Goal: Find specific page/section: Find specific page/section

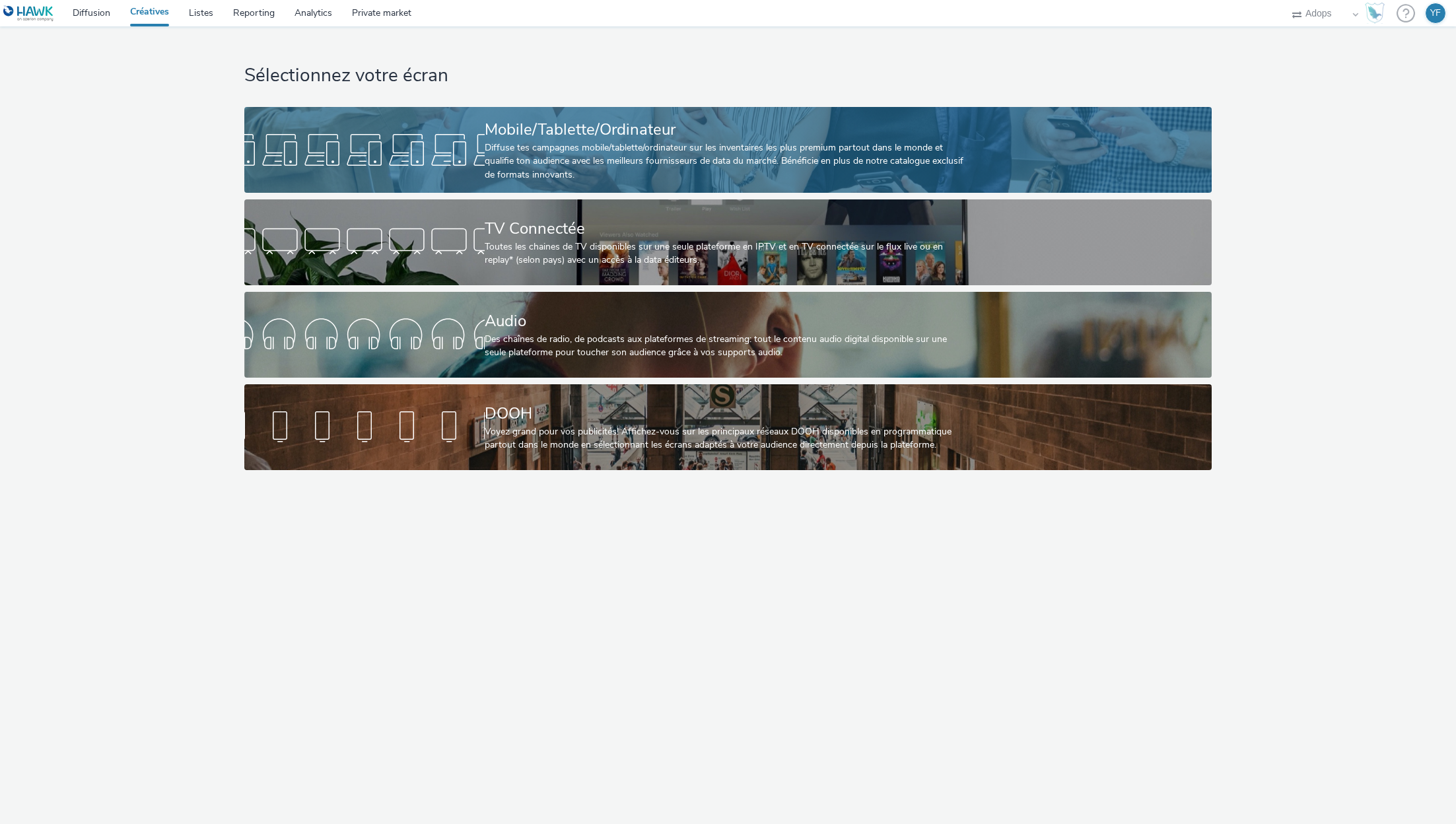
click at [519, 149] on div "Diffuse tes campagnes mobile/tablette/ordinateur sur les inventaires les plus p…" at bounding box center [725, 161] width 481 height 41
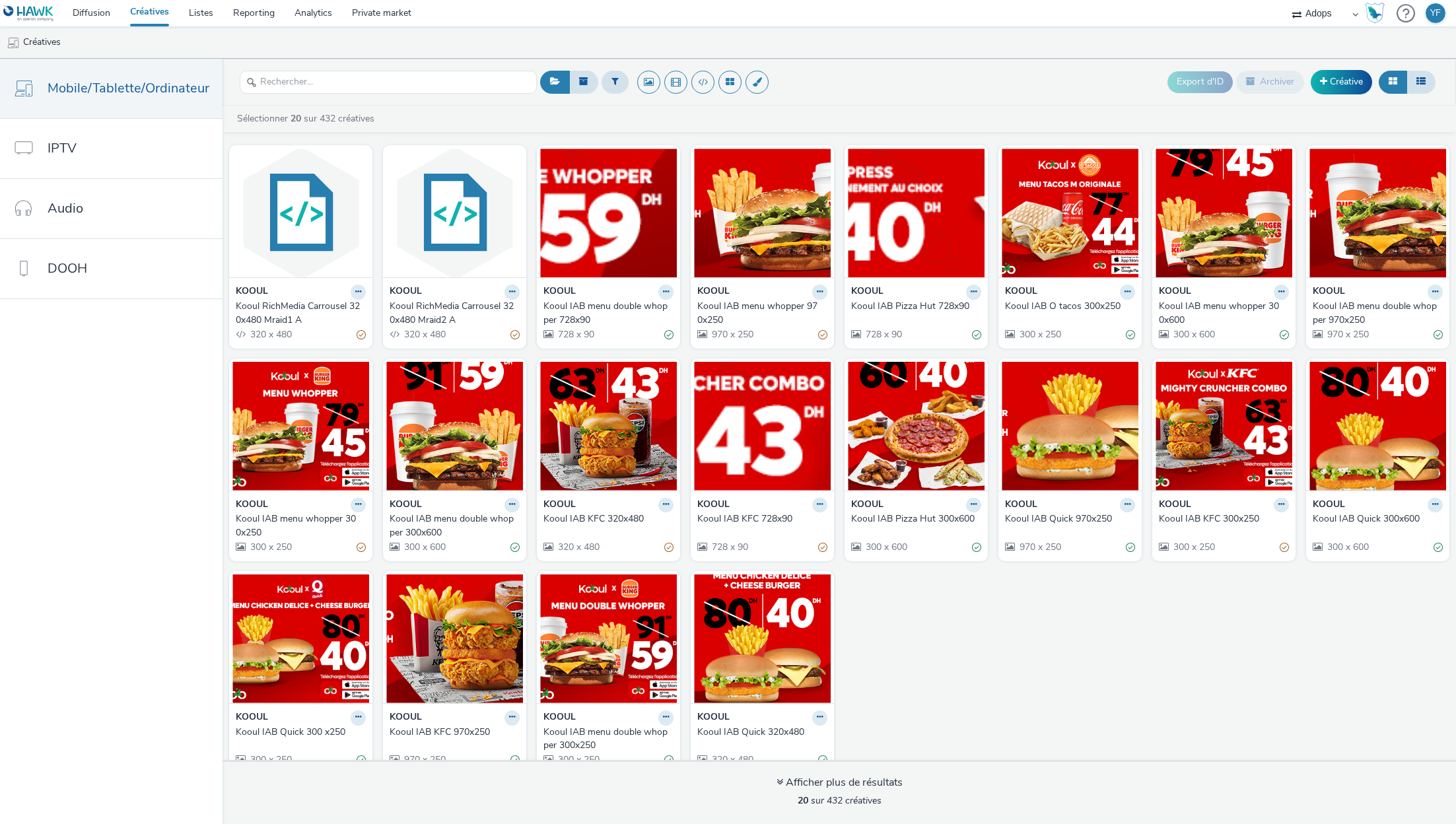
scroll to position [17, 0]
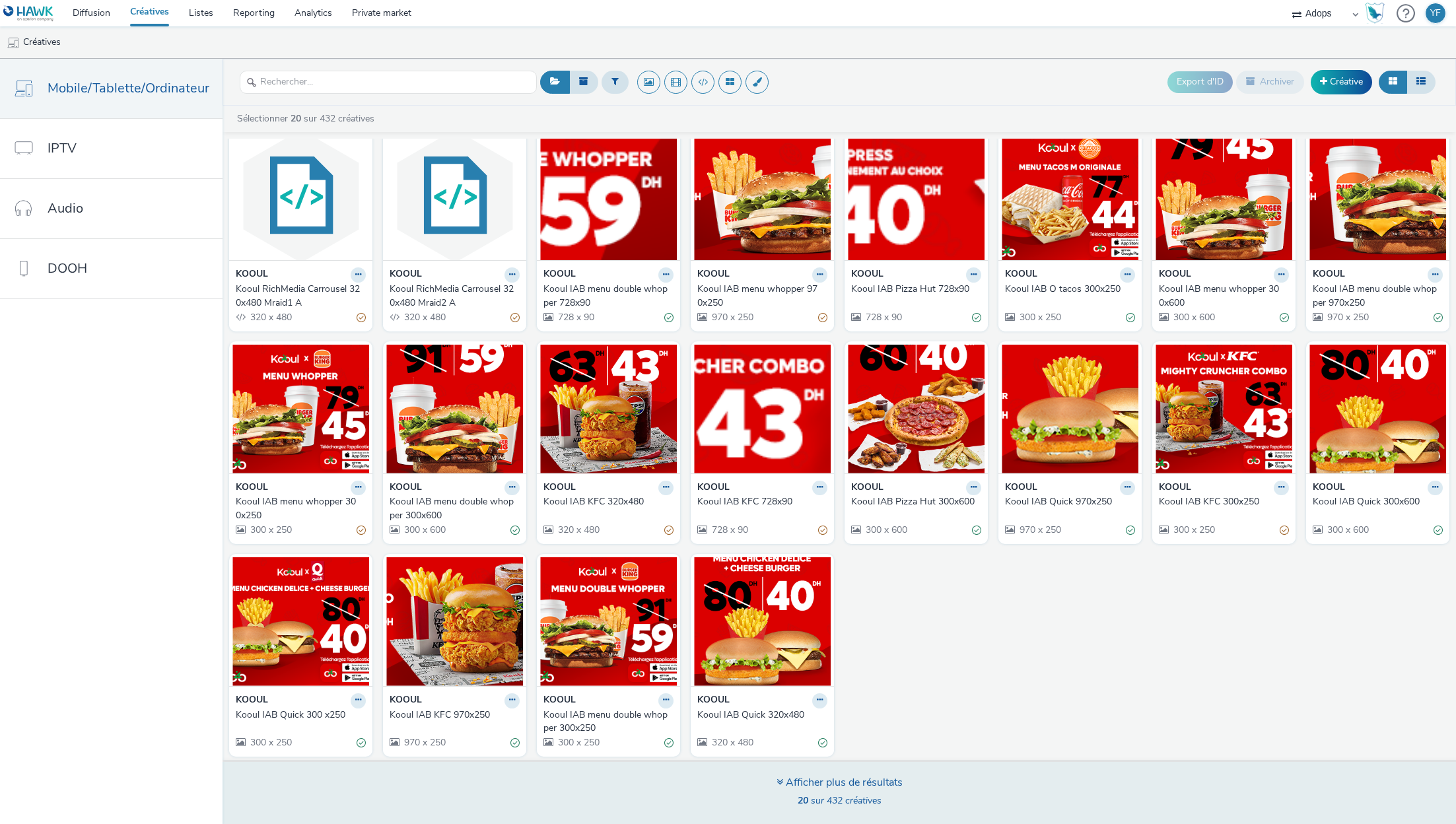
click at [849, 780] on div "Afficher plus de résultats" at bounding box center [839, 783] width 126 height 15
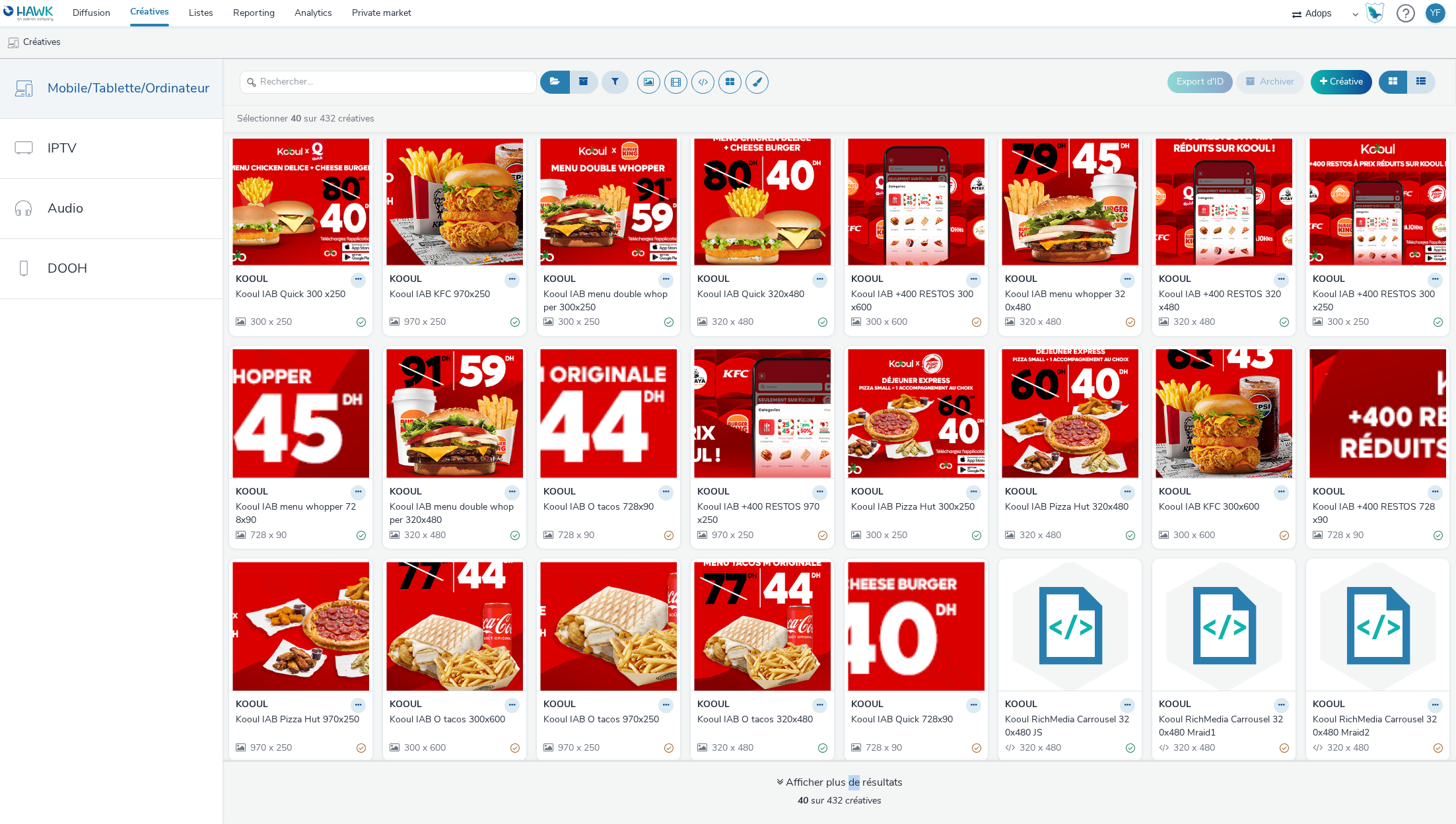
scroll to position [442, 0]
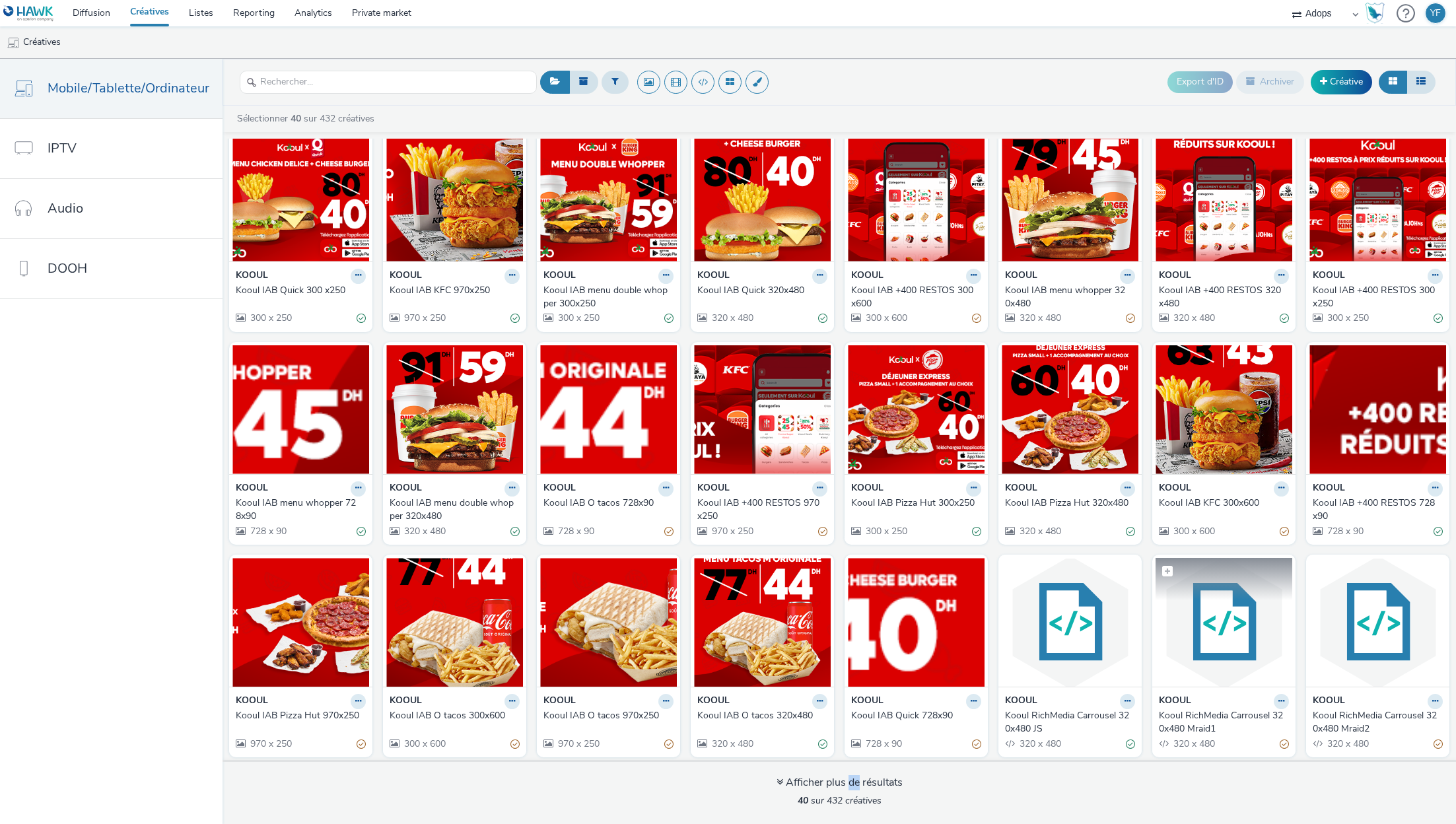
click at [1215, 641] on img at bounding box center [1225, 622] width 137 height 128
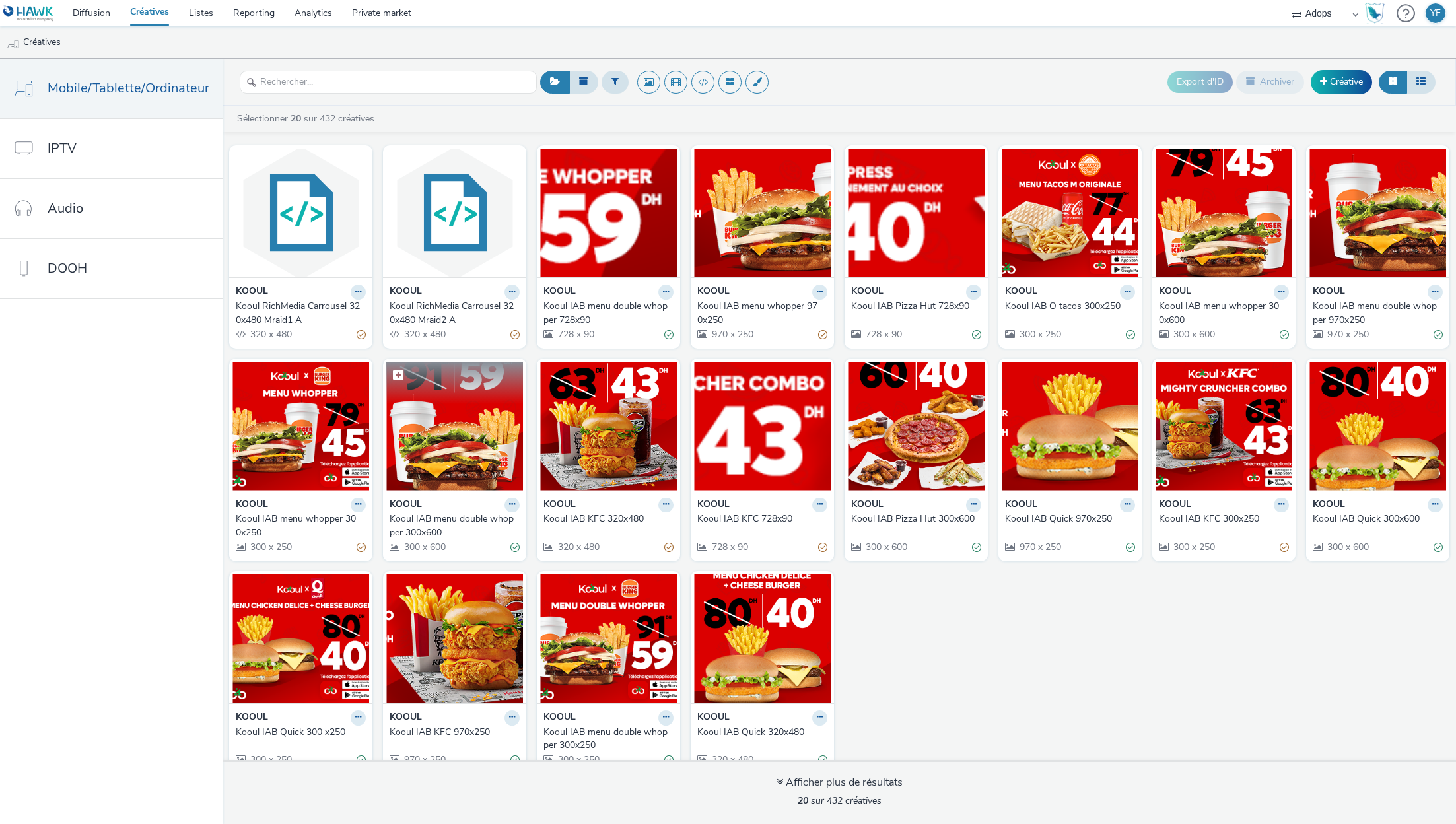
scroll to position [2, 0]
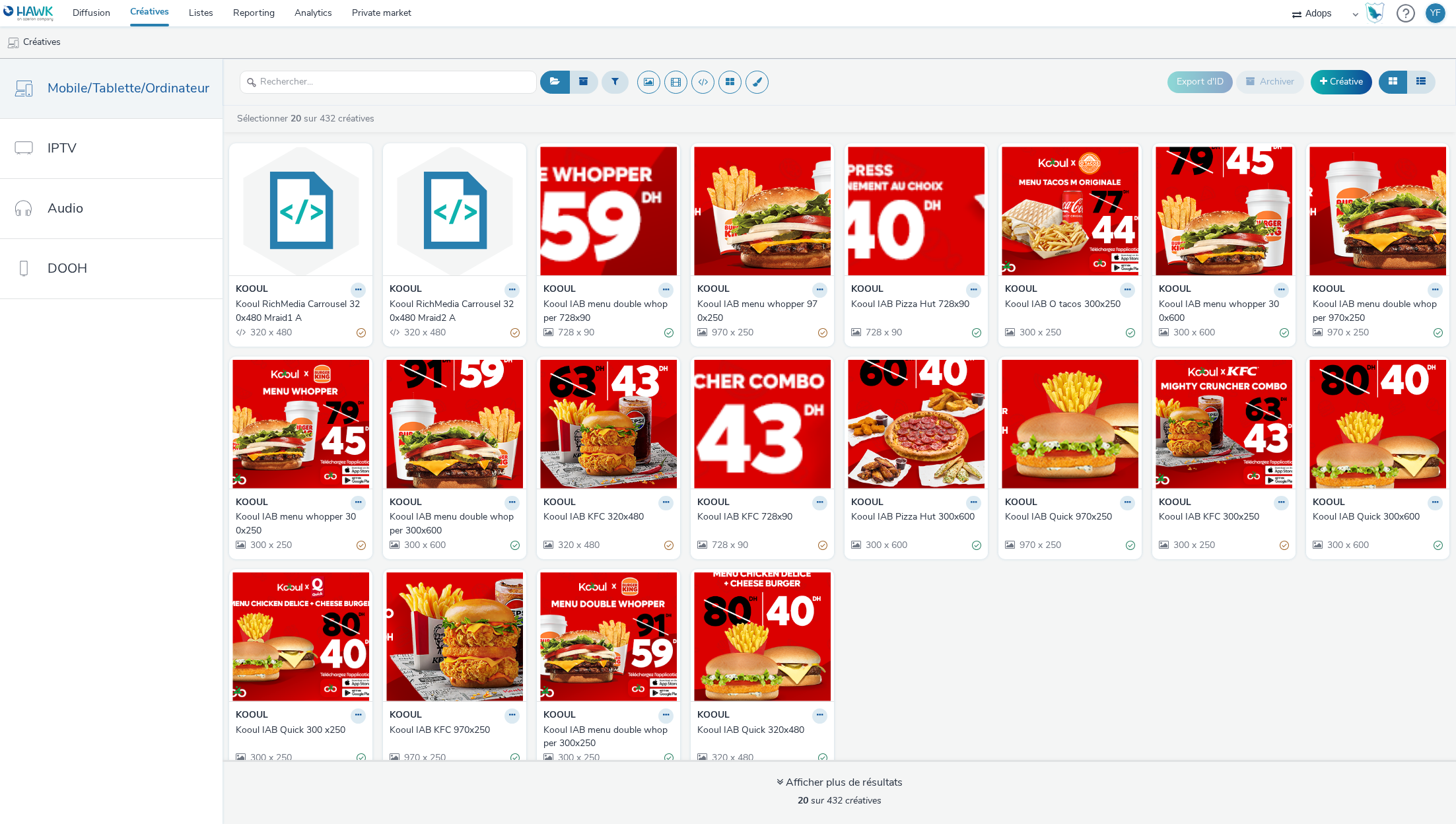
click at [323, 512] on div "Kooul IAB menu whopper 300x250" at bounding box center [298, 524] width 125 height 27
